Goal: Transaction & Acquisition: Purchase product/service

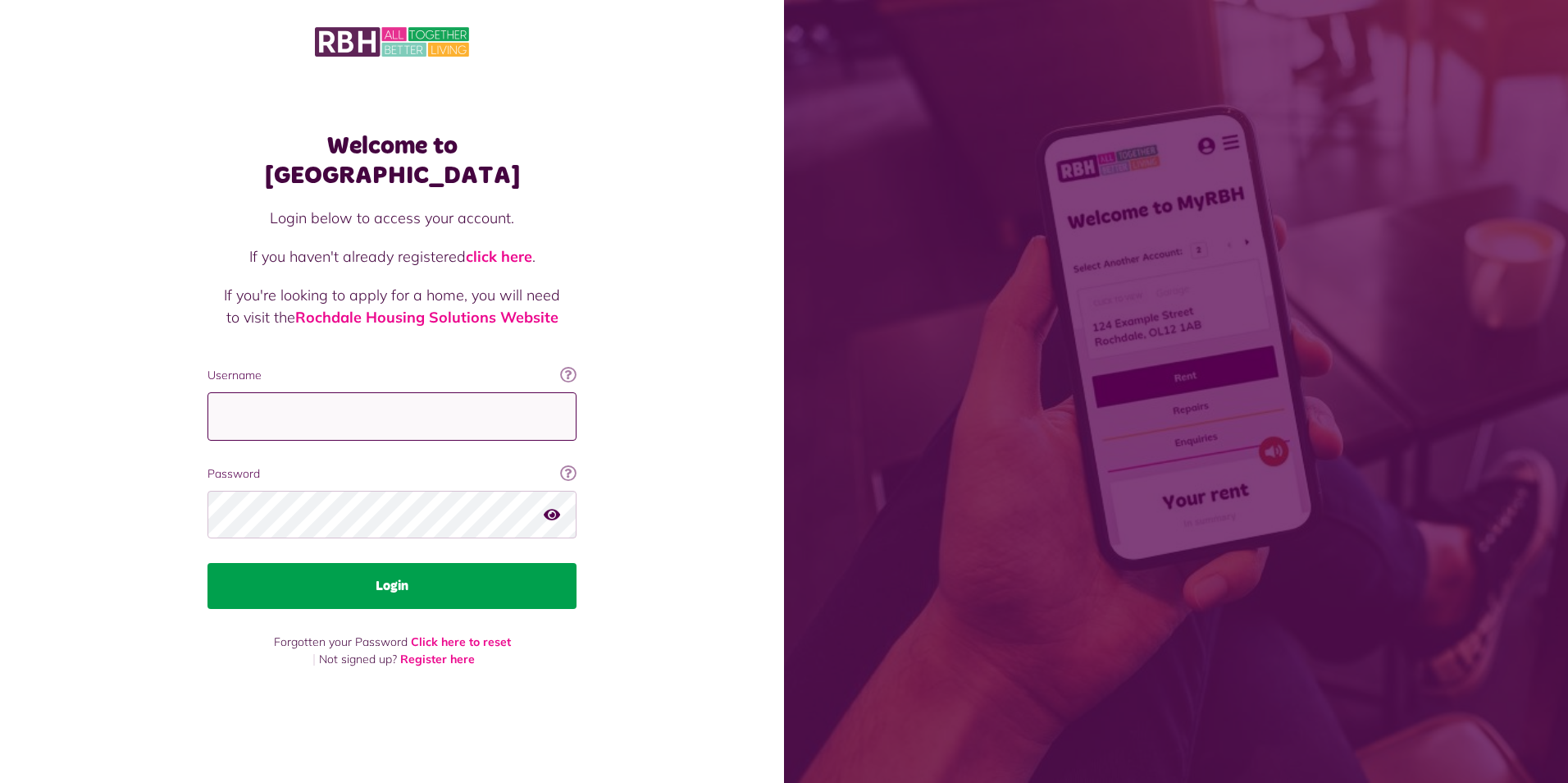
type input "**********"
click at [381, 563] on button "Login" at bounding box center [392, 586] width 369 height 46
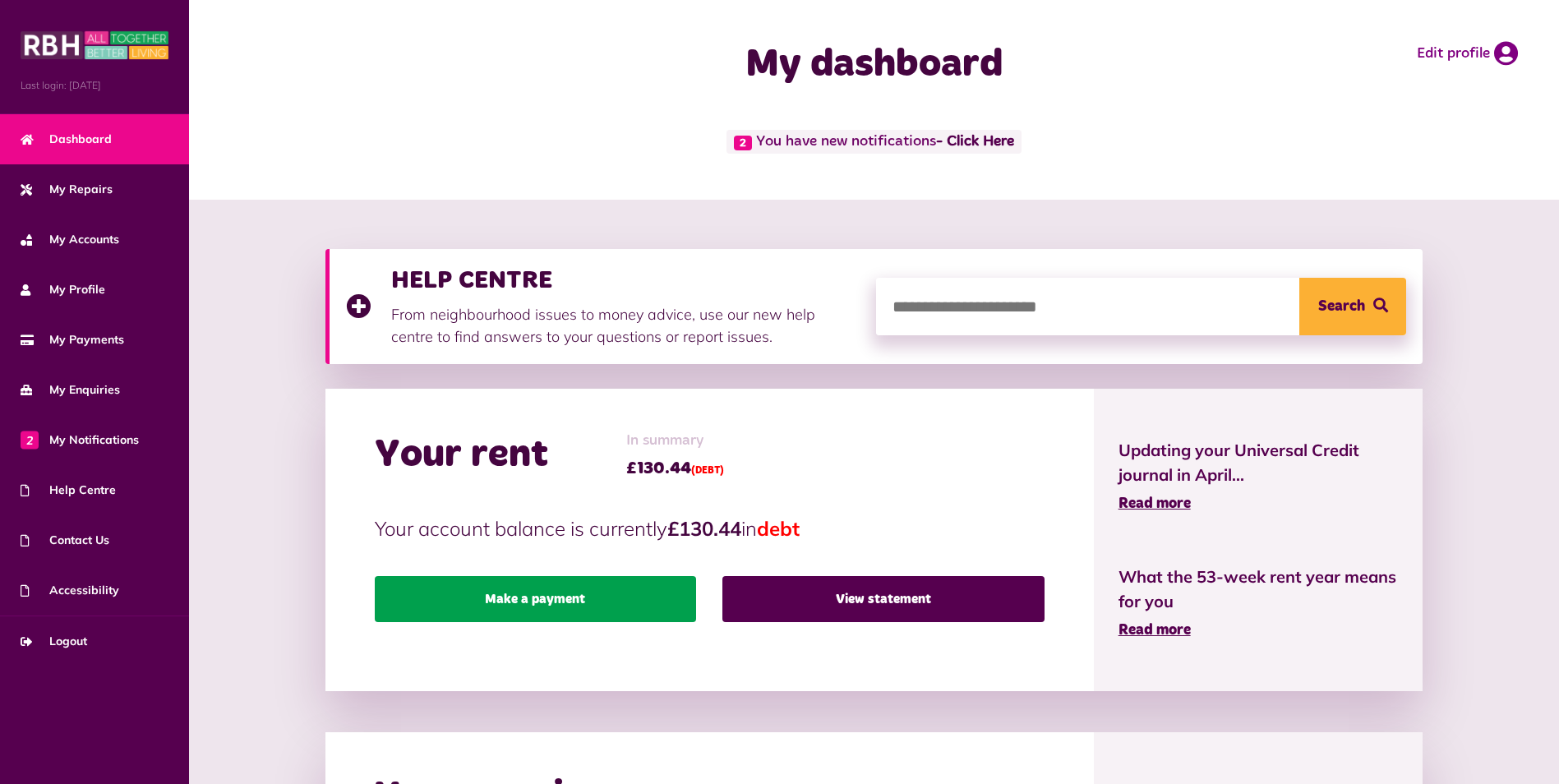
click at [616, 603] on link "Make a payment" at bounding box center [535, 599] width 321 height 46
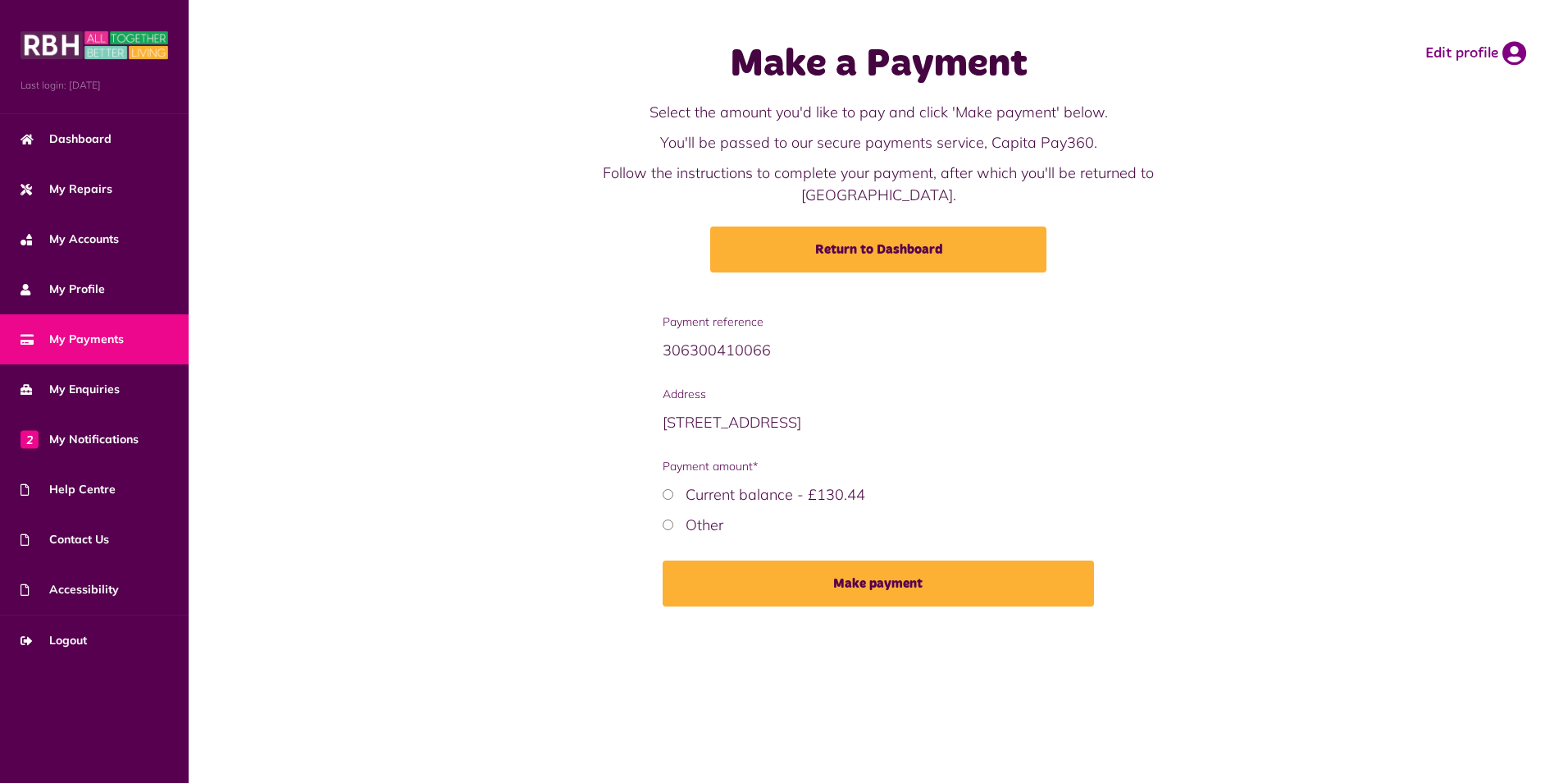
click at [663, 459] on div "Payment amount* Current balance - £130.44 Other" at bounding box center [879, 497] width 433 height 78
click at [674, 484] on div "Current balance - £130.44" at bounding box center [879, 495] width 433 height 22
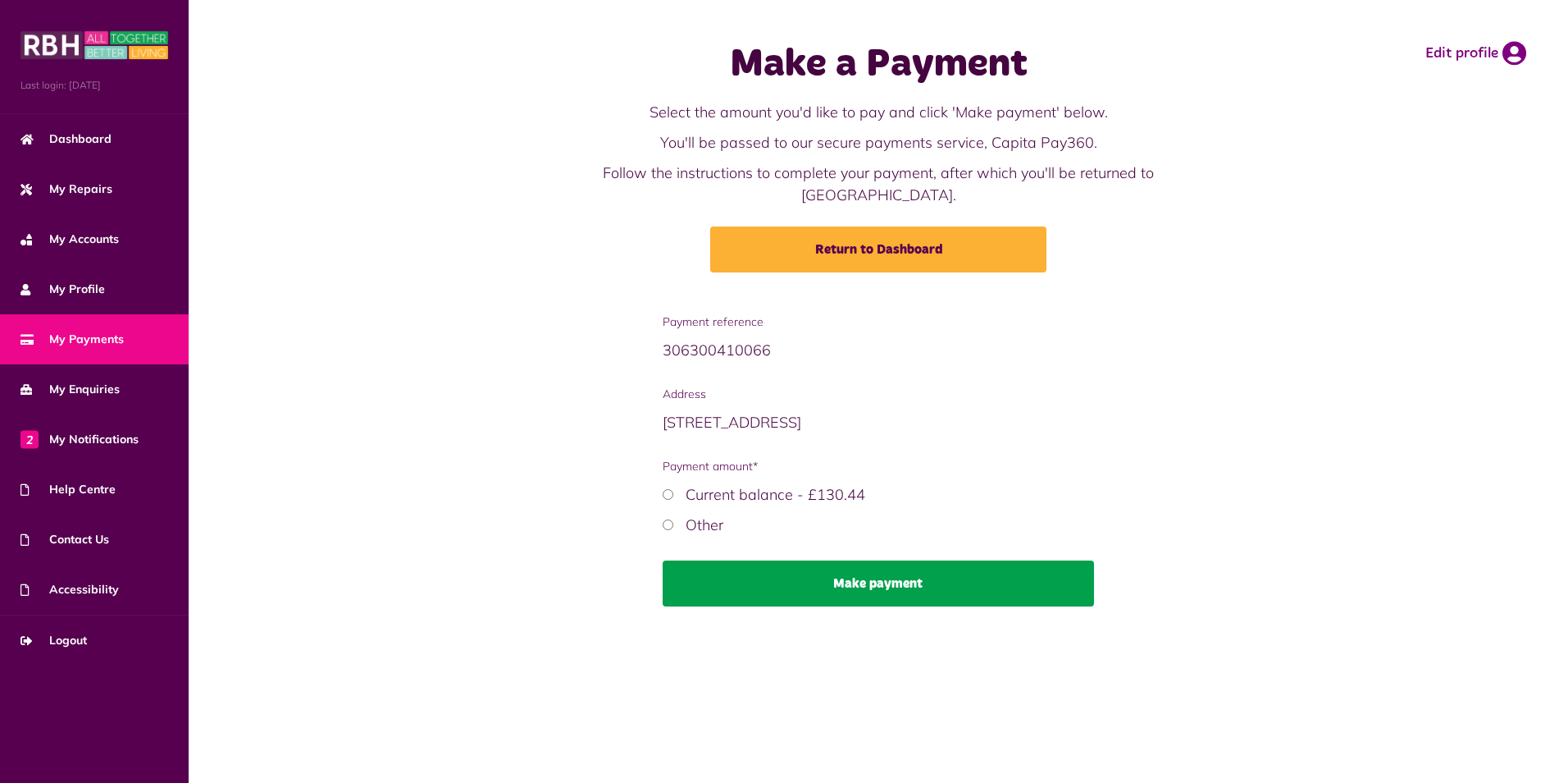
click at [833, 560] on button "Make payment" at bounding box center [879, 583] width 433 height 46
